Goal: Information Seeking & Learning: Learn about a topic

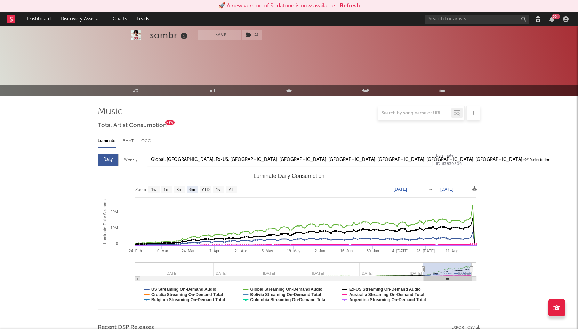
select select "6m"
select select "1w"
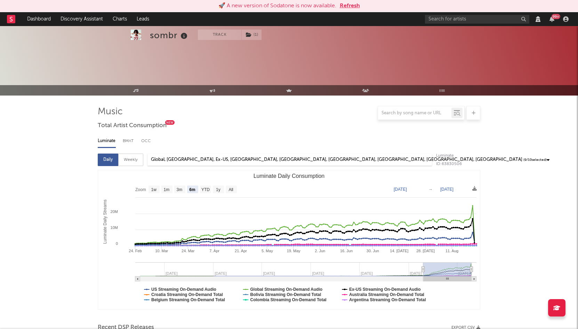
select select "View all"
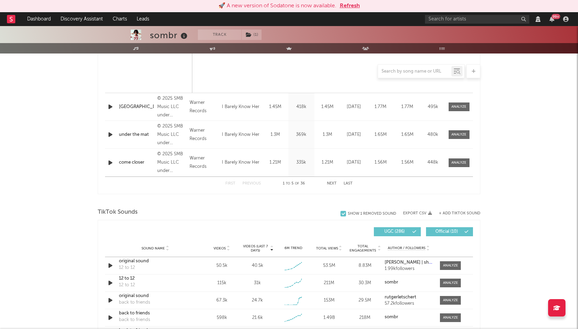
click at [348, 5] on button "Refresh" at bounding box center [350, 6] width 20 height 8
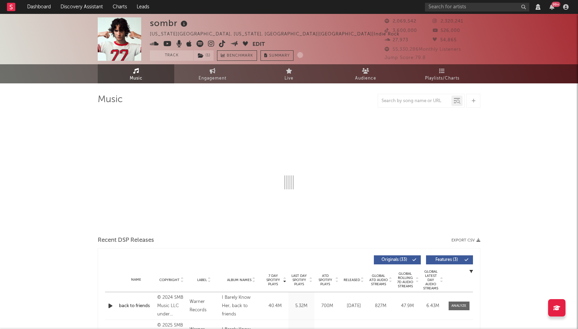
select select "View all"
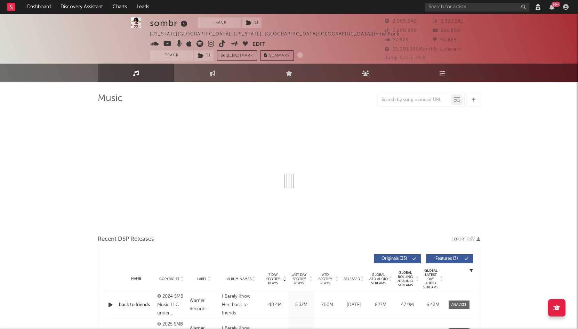
select select "6m"
select select "View all"
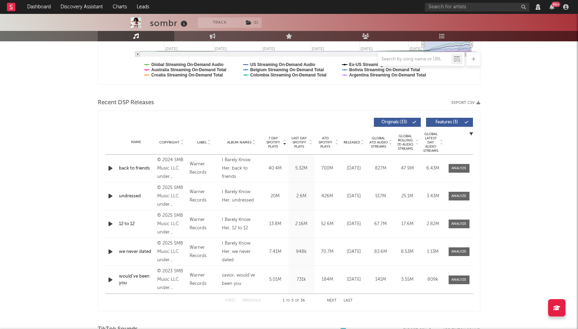
scroll to position [223, 0]
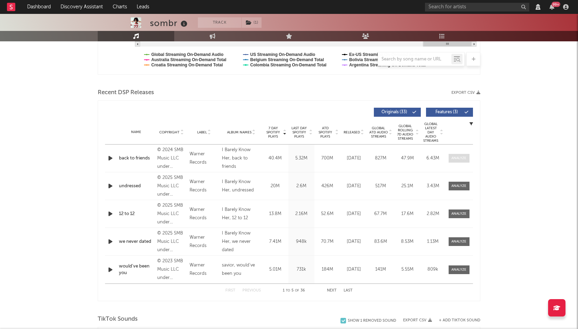
click at [455, 156] on div at bounding box center [458, 158] width 15 height 5
select select "View all"
select select "6m"
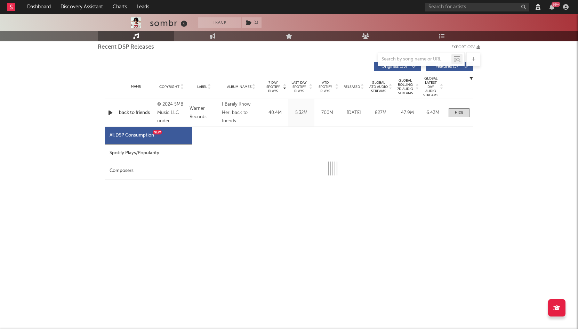
scroll to position [303, 0]
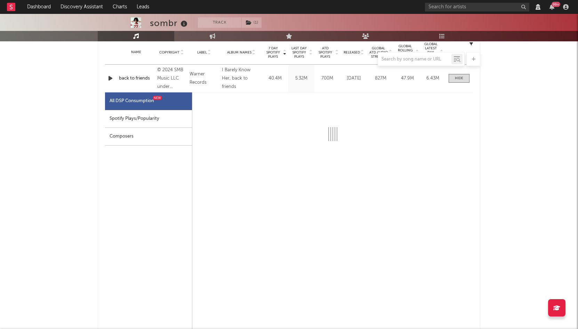
click at [154, 117] on div "Spotify Plays/Popularity" at bounding box center [148, 119] width 87 height 18
select select "6m"
select select "1w"
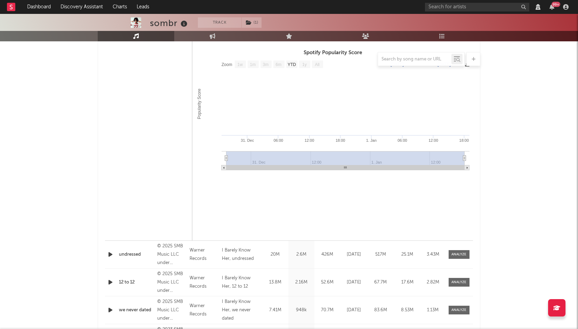
scroll to position [503, 0]
click at [468, 256] on span at bounding box center [458, 253] width 21 height 9
select select "View all"
select select "6m"
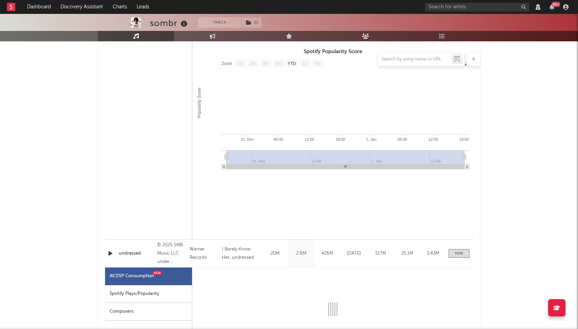
click at [174, 294] on div "Spotify Plays/Popularity" at bounding box center [148, 294] width 87 height 18
select select "1w"
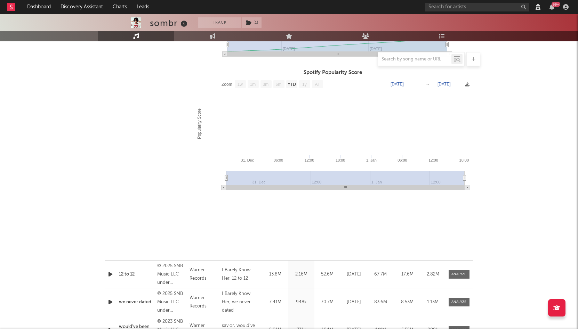
scroll to position [867, 0]
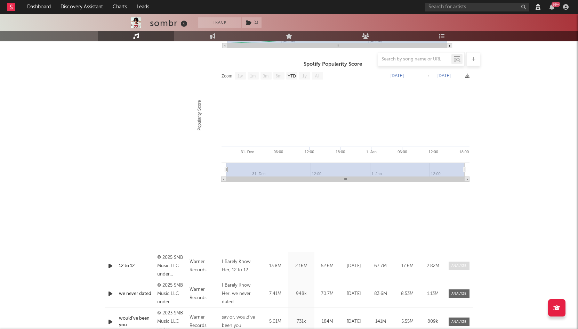
click at [453, 265] on div at bounding box center [458, 265] width 15 height 5
select select "View all"
select select "6m"
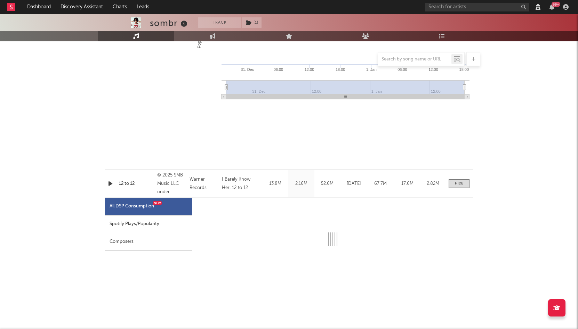
scroll to position [989, 0]
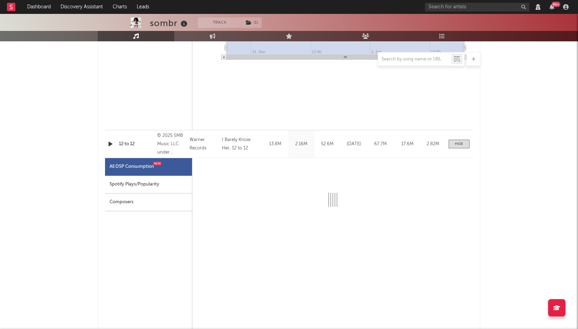
click at [174, 188] on div "Spotify Plays/Popularity" at bounding box center [148, 185] width 87 height 18
select select "1w"
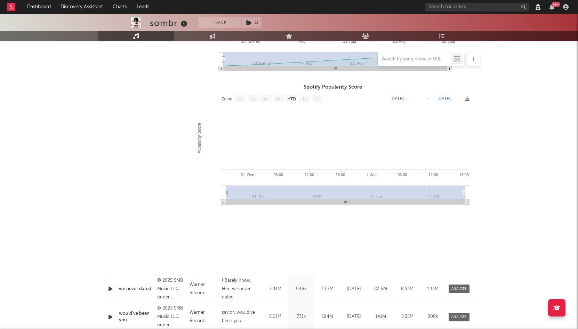
scroll to position [1354, 0]
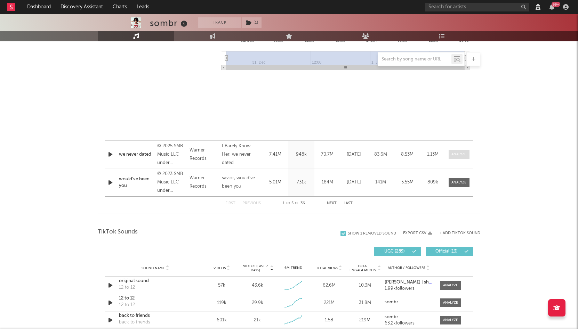
click at [457, 152] on div at bounding box center [458, 154] width 15 height 5
select select "View all"
select select "6m"
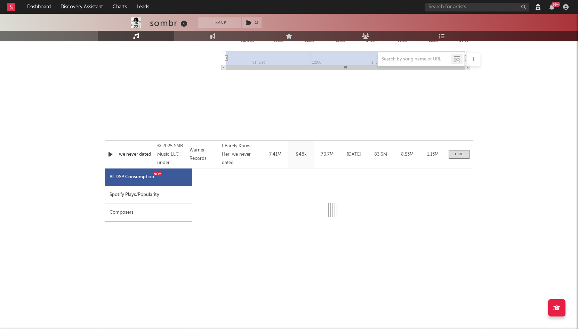
click at [176, 195] on div "Spotify Plays/Popularity" at bounding box center [148, 195] width 87 height 18
select select "1w"
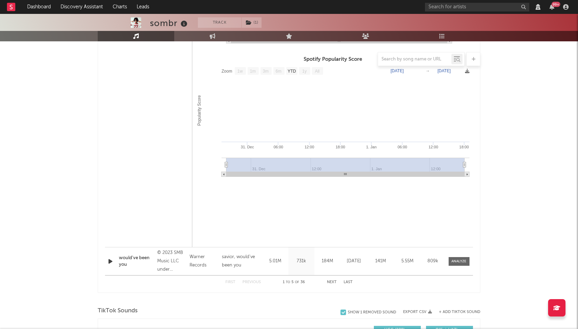
scroll to position [1650, 0]
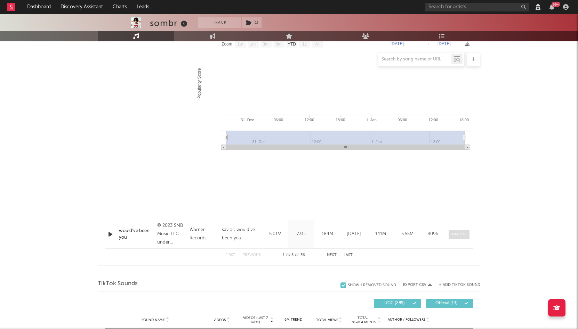
click at [458, 232] on div at bounding box center [458, 234] width 15 height 5
select select "View all"
select select "6m"
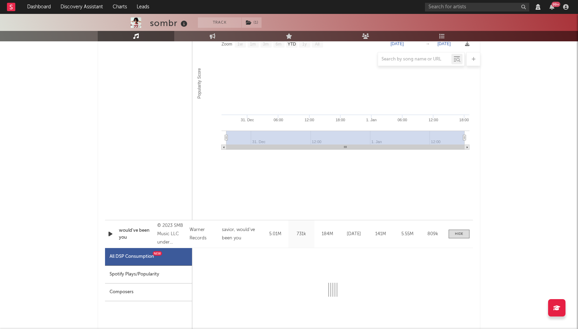
click at [155, 276] on div "Spotify Plays/Popularity" at bounding box center [148, 275] width 87 height 18
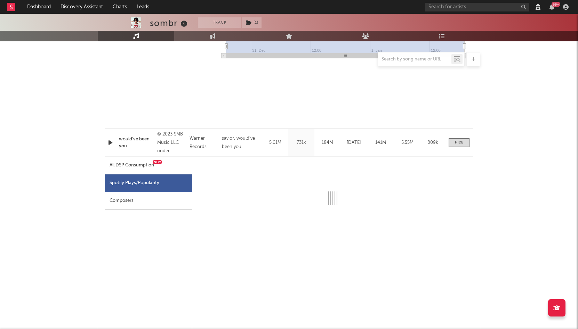
scroll to position [1743, 0]
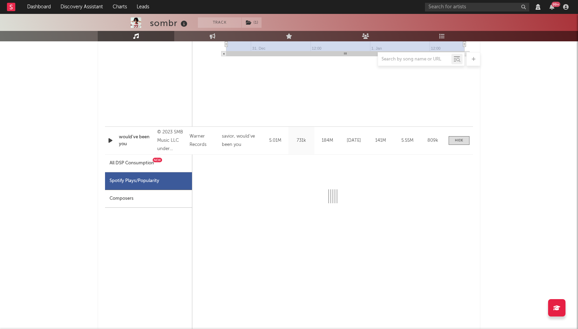
select select "6m"
select select "1w"
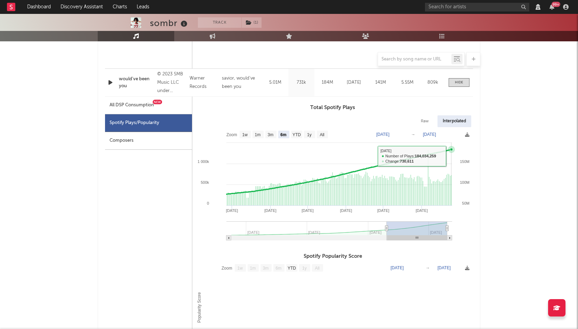
scroll to position [1803, 0]
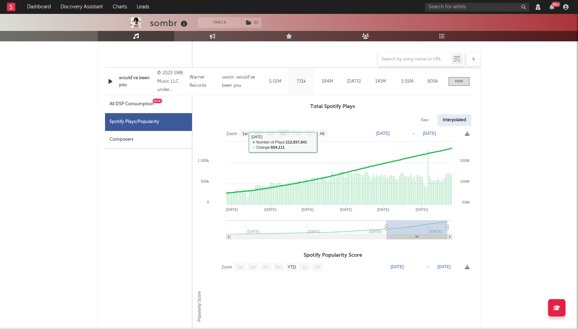
click at [421, 121] on div "Raw" at bounding box center [424, 120] width 18 height 12
select select "6m"
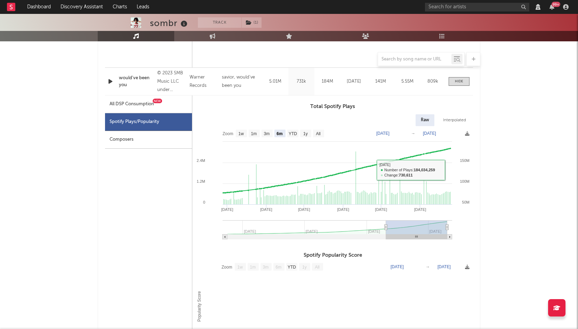
click at [447, 125] on div "Interpolated" at bounding box center [454, 120] width 33 height 12
select select "6m"
